Goal: Task Accomplishment & Management: Manage account settings

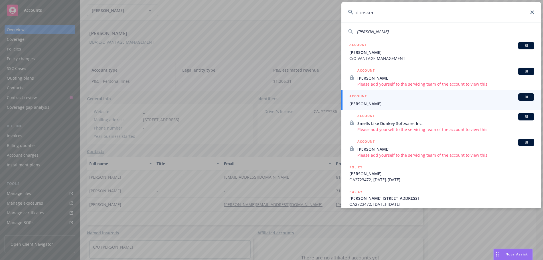
drag, startPoint x: 385, startPoint y: 14, endPoint x: 357, endPoint y: 18, distance: 28.2
click at [357, 18] on input "donsker" at bounding box center [441, 12] width 200 height 21
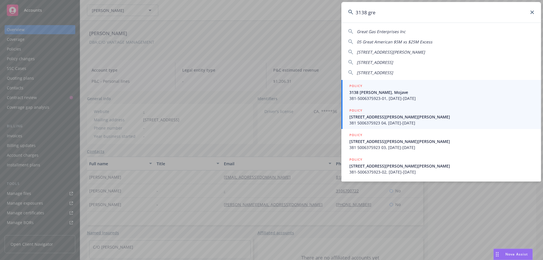
type input "3138 gre"
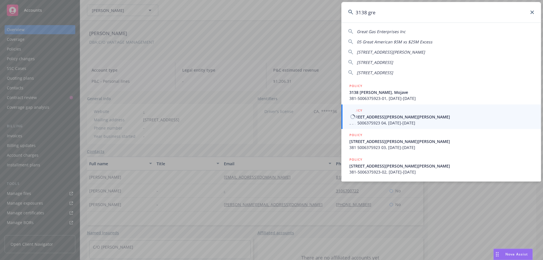
click at [378, 118] on span "[STREET_ADDRESS][PERSON_NAME][PERSON_NAME]" at bounding box center [441, 117] width 185 height 6
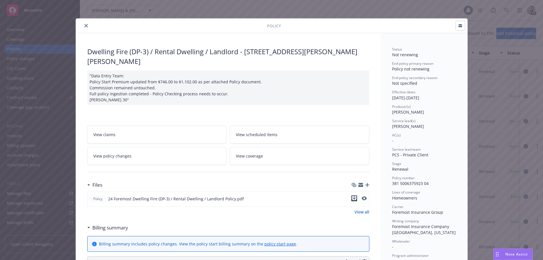
click at [352, 196] on icon "download file" at bounding box center [354, 198] width 5 height 5
click at [85, 25] on icon "close" at bounding box center [85, 25] width 3 height 3
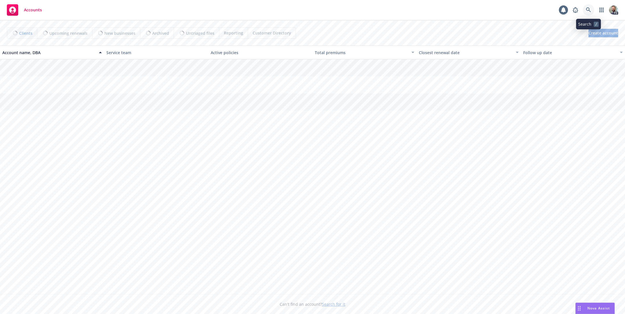
click at [587, 9] on icon at bounding box center [588, 9] width 5 height 5
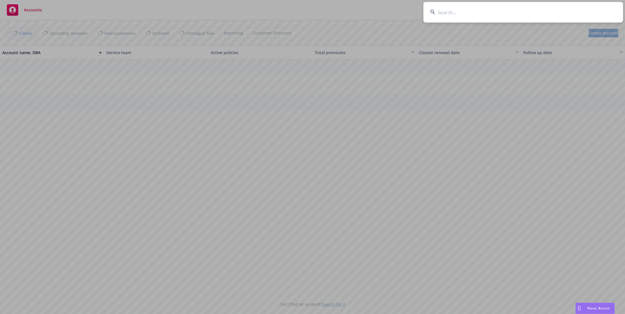
click at [579, 12] on input at bounding box center [523, 12] width 200 height 21
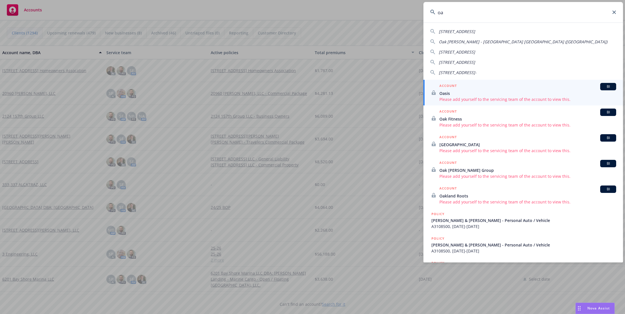
click at [451, 13] on input "oa" at bounding box center [523, 12] width 200 height 21
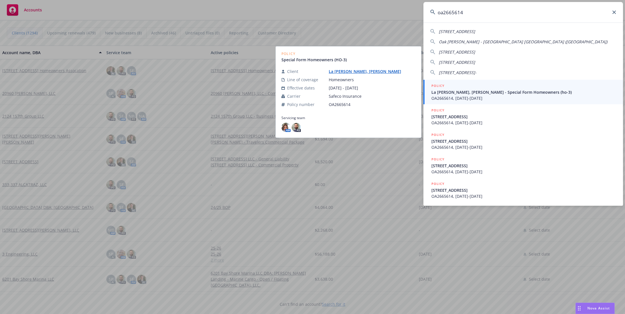
type input "oa2665614"
click at [463, 95] on span "La Barbara, Fredrick - Special Form Homeowners (ho-3)" at bounding box center [523, 92] width 185 height 6
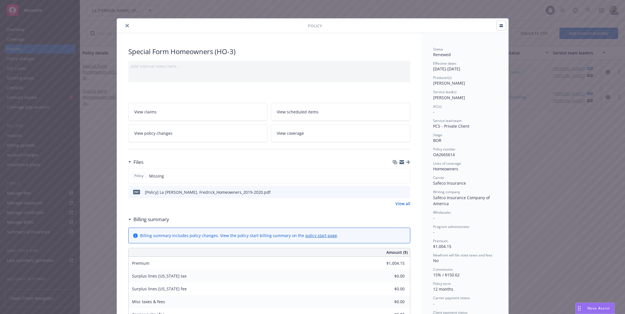
click at [125, 25] on icon "close" at bounding box center [126, 25] width 3 height 3
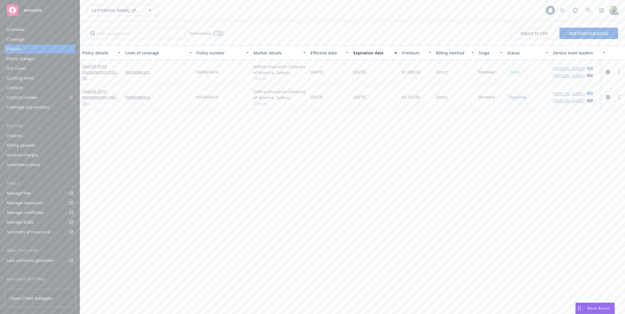
click at [39, 28] on div "Overview" at bounding box center [40, 29] width 66 height 9
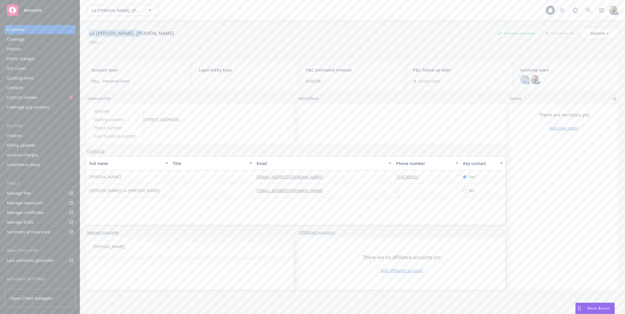
drag, startPoint x: 90, startPoint y: 32, endPoint x: 145, endPoint y: 31, distance: 55.9
click at [145, 31] on div "La Barbara, Fredrick Business Insurance Total Rewards Actions" at bounding box center [352, 33] width 531 height 11
copy div "La Barbara, Fredrick"
click at [20, 48] on div "Policies" at bounding box center [14, 48] width 14 height 9
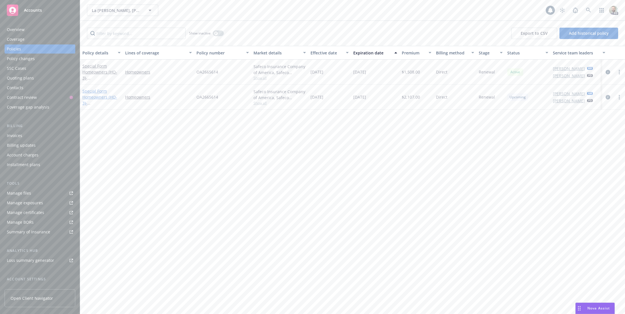
click at [96, 92] on link "Special Form Homeowners (HO-3) - 6971 San Palo Cir Buena Park CA 90620" at bounding box center [100, 99] width 36 height 23
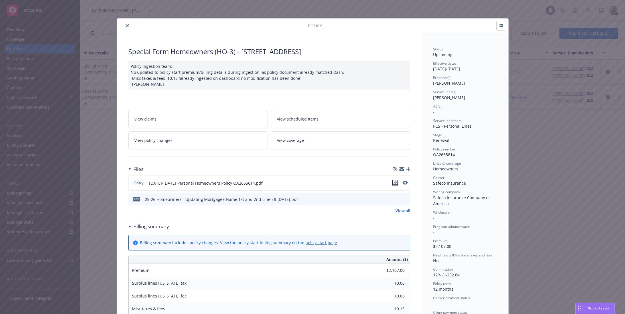
click at [393, 183] on icon "download file" at bounding box center [395, 182] width 5 height 5
click at [125, 26] on icon "close" at bounding box center [126, 25] width 3 height 3
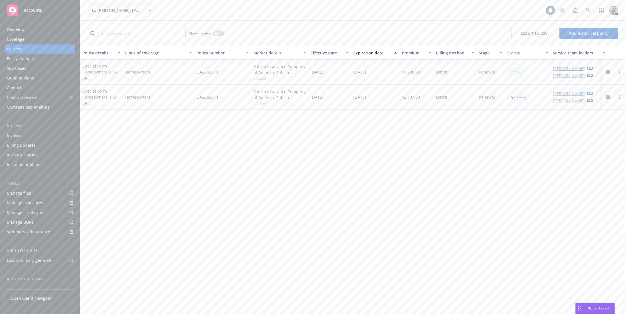
click at [17, 28] on div "Overview" at bounding box center [16, 29] width 18 height 9
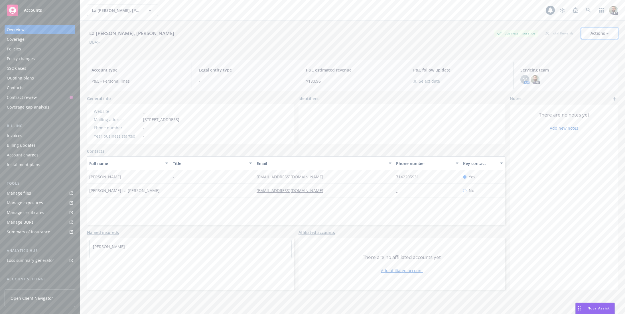
click at [586, 31] on button "Actions" at bounding box center [599, 33] width 37 height 11
click at [552, 59] on link "Edit account summary" at bounding box center [578, 59] width 80 height 11
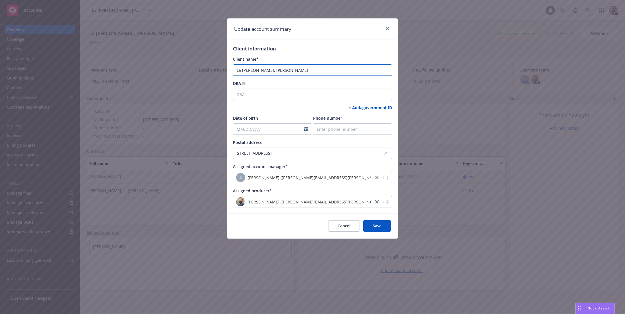
drag, startPoint x: 284, startPoint y: 68, endPoint x: 225, endPoint y: 67, distance: 59.0
click at [225, 67] on div "Update account summary Client information Client name* La Barbara, Fredrick DBA…" at bounding box center [312, 157] width 625 height 314
type input "Rhonda Plantz"
click at [373, 226] on span "Save" at bounding box center [377, 225] width 9 height 5
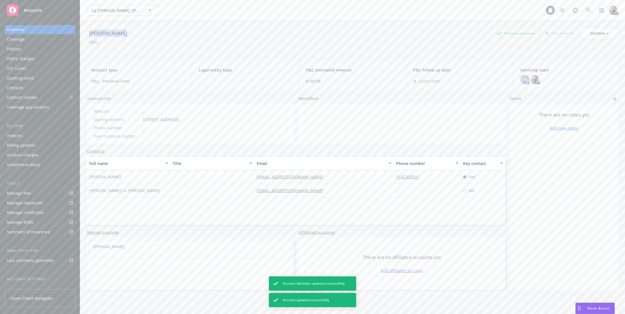
drag, startPoint x: 90, startPoint y: 33, endPoint x: 126, endPoint y: 34, distance: 36.5
click at [126, 34] on div "Rhonda Plantz Business Insurance Total Rewards Actions" at bounding box center [352, 33] width 531 height 11
copy div "Rhonda Plantz"
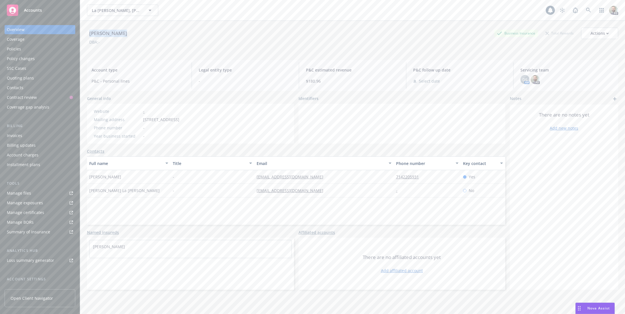
drag, startPoint x: 31, startPoint y: 48, endPoint x: 41, endPoint y: 49, distance: 10.6
click at [31, 48] on div "Policies" at bounding box center [40, 48] width 66 height 9
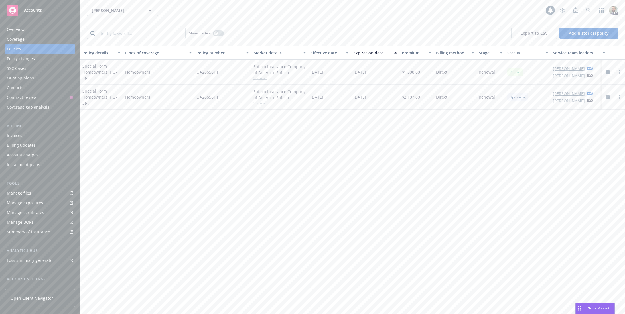
click at [205, 96] on span "OA2665614" at bounding box center [207, 97] width 22 height 6
copy span "OA2665614"
click at [13, 30] on div "Overview" at bounding box center [16, 29] width 18 height 9
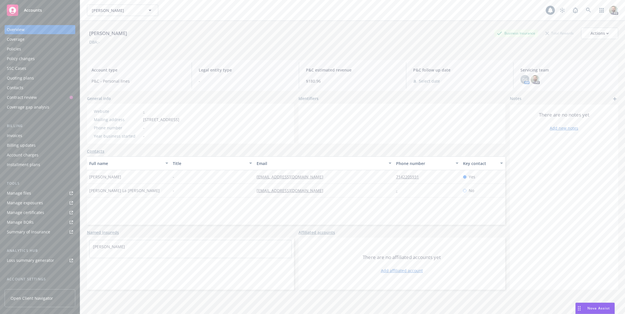
click at [556, 129] on link "Add new notes" at bounding box center [564, 128] width 29 height 6
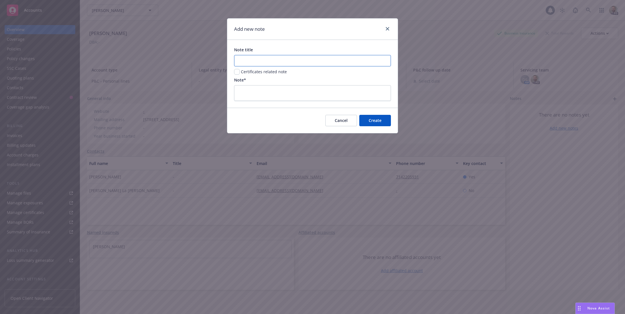
click at [278, 61] on input "Note title" at bounding box center [312, 60] width 157 height 11
type input "Cell #"
click at [245, 91] on textarea at bounding box center [312, 93] width 157 height 16
paste textarea "RONDA PLANTZ (714) 527-1765"
type textarea "RONDA PLANTZ (714) 527-1765"
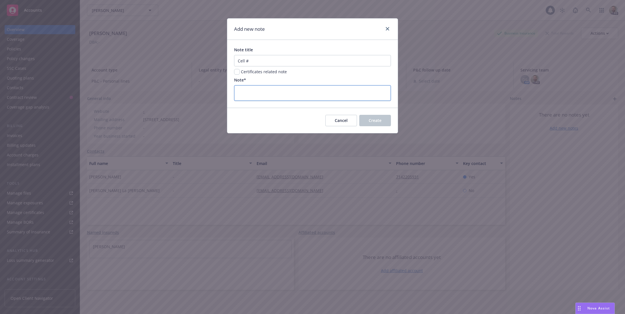
type textarea "x"
type textarea "RONDA PLANTZ (714) 527-1765"
click at [370, 119] on span "Create" at bounding box center [375, 120] width 13 height 5
type textarea "x"
